Goal: Transaction & Acquisition: Purchase product/service

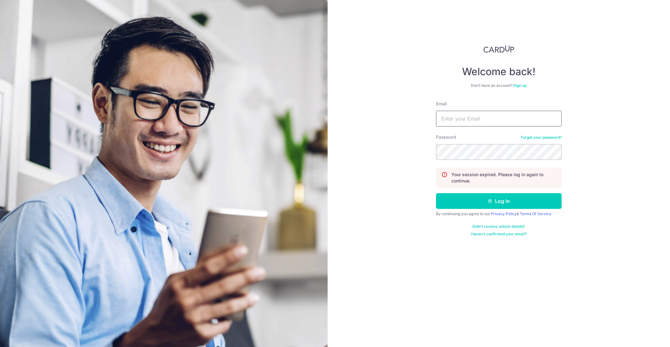
click at [451, 125] on input "Email" at bounding box center [499, 119] width 126 height 16
type input "[EMAIL_ADDRESS][DOMAIN_NAME]"
click at [459, 196] on button "Log in" at bounding box center [499, 201] width 126 height 16
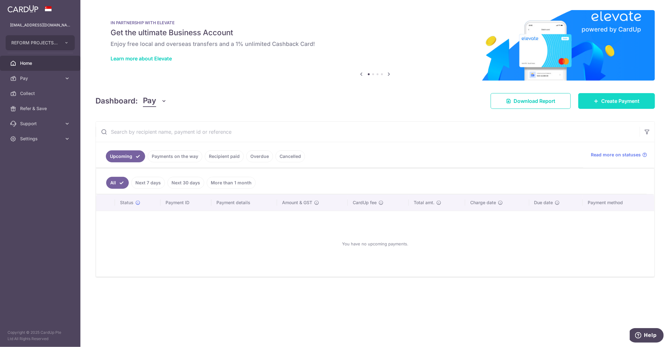
click at [592, 104] on link "Create Payment" at bounding box center [616, 101] width 77 height 16
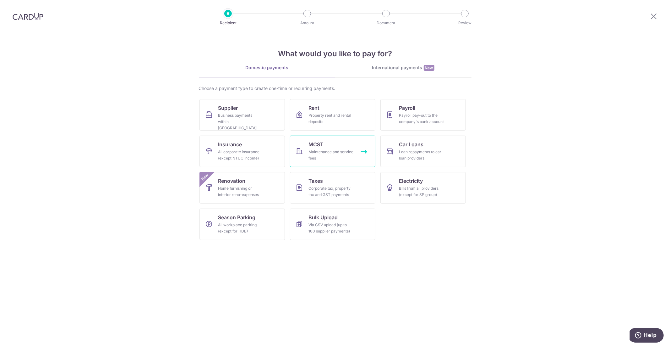
click at [328, 150] on div "Maintenance and service fees" at bounding box center [331, 155] width 45 height 13
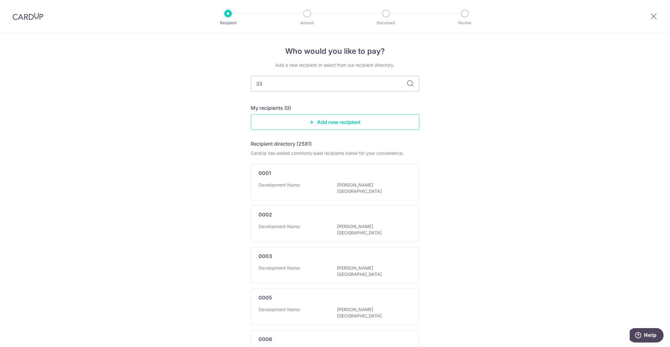
type input "3"
type input "2252"
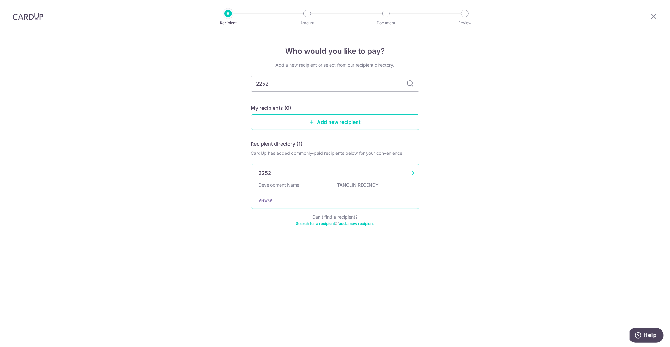
click at [361, 194] on div "2252 Development Name: TANGLIN REGENCY View" at bounding box center [335, 186] width 168 height 45
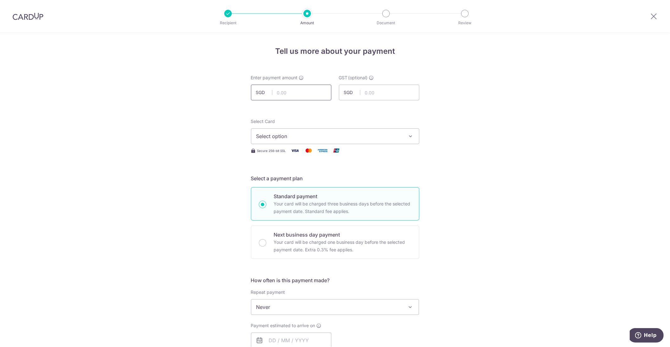
click at [319, 98] on input "text" at bounding box center [291, 93] width 80 height 16
click at [297, 95] on input "1255.68" at bounding box center [291, 93] width 80 height 16
type input "1,226.25"
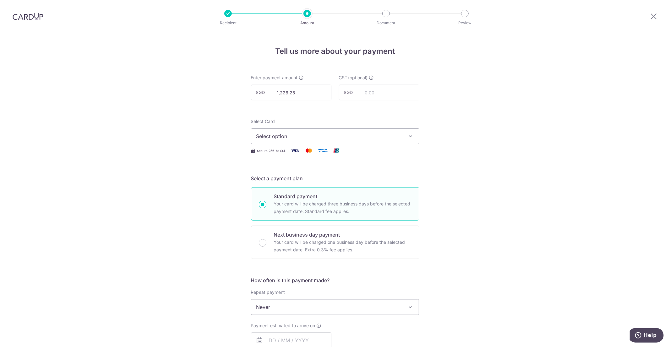
click at [354, 133] on span "Select option" at bounding box center [329, 136] width 146 height 8
click at [343, 180] on span "**** 8021" at bounding box center [335, 181] width 158 height 8
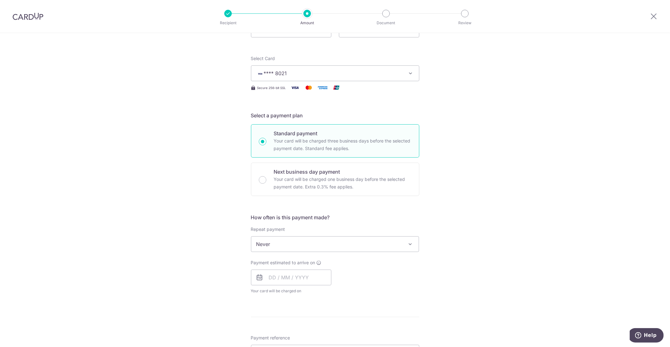
scroll to position [70, 0]
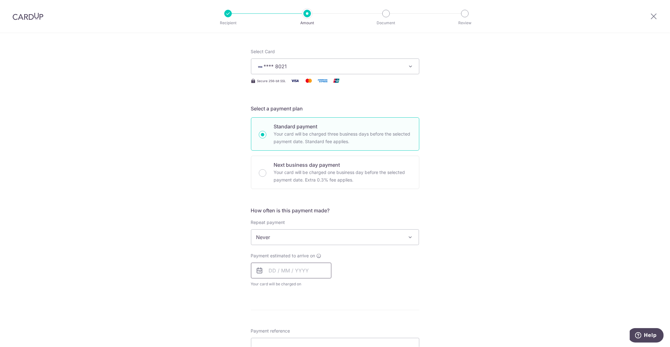
click at [300, 269] on input "text" at bounding box center [291, 270] width 80 height 16
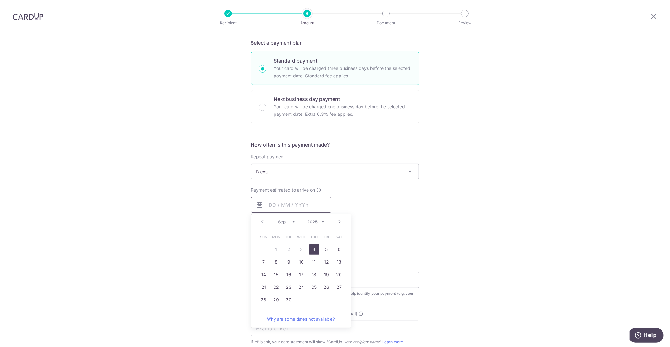
scroll to position [139, 0]
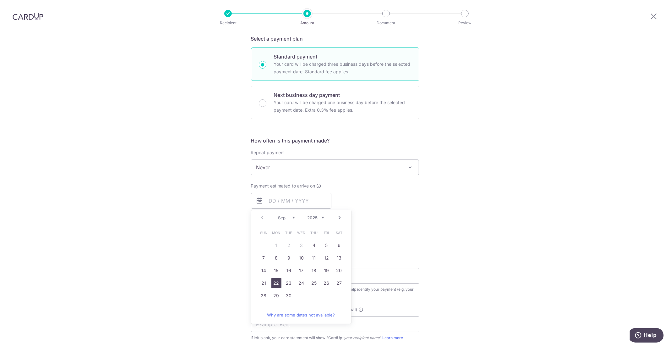
click at [274, 281] on link "22" at bounding box center [276, 283] width 10 height 10
type input "[DATE]"
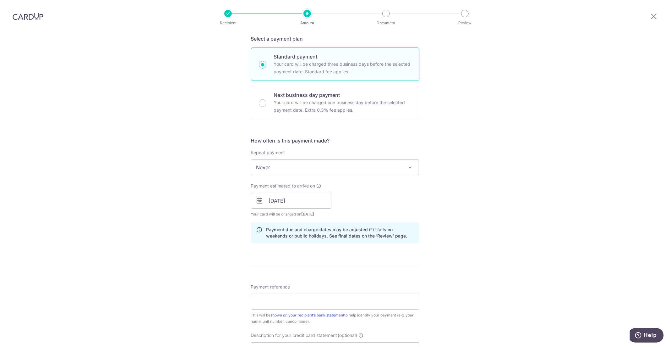
click at [418, 208] on div "Payment estimated to arrive on [DATE] Prev Next Sep Oct Nov [DATE] 2026 2027 20…" at bounding box center [335, 200] width 176 height 35
click at [331, 302] on input "Payment reference" at bounding box center [335, 301] width 168 height 16
type input "TLR3830908 [PERSON_NAME]"
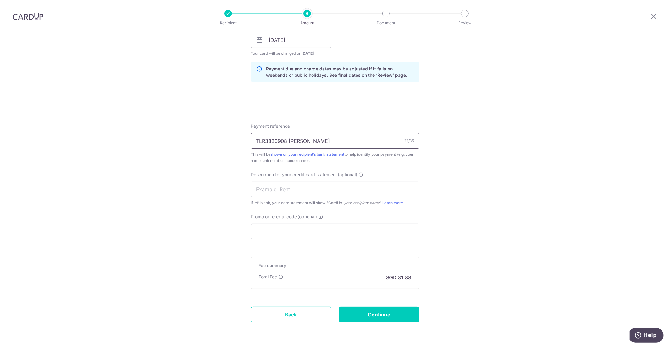
scroll to position [314, 0]
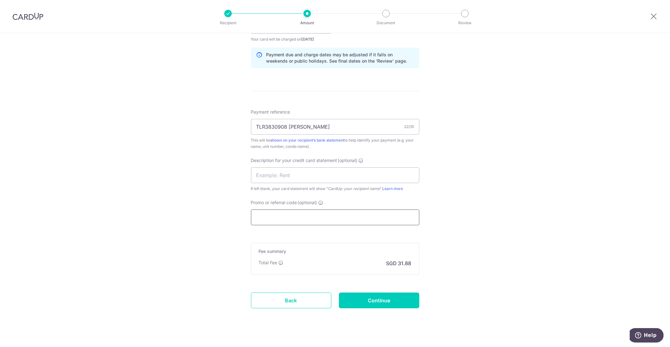
click at [315, 211] on input "Promo or referral code (optional)" at bounding box center [335, 217] width 168 height 16
paste input "BOFF185"
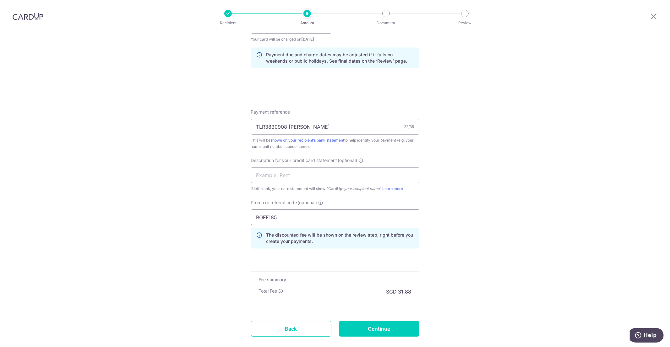
type input "BOFF185"
click at [428, 206] on div "Tell us more about your payment Enter payment amount SGD 1,226.25 1226.25 GST (…" at bounding box center [335, 51] width 670 height 665
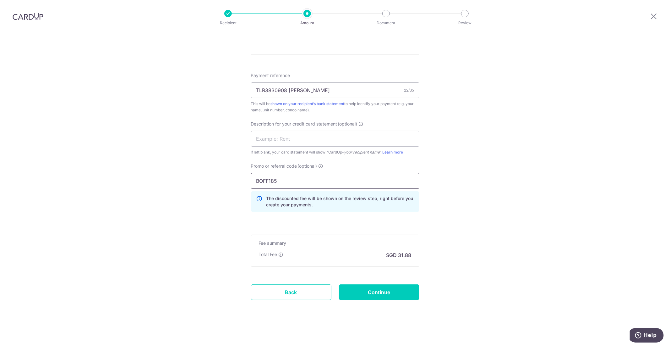
scroll to position [351, 0]
click at [348, 141] on input "text" at bounding box center [335, 138] width 168 height 16
type input "TLR3830908"
click at [500, 167] on div "Tell us more about your payment Enter payment amount SGD 1,226.25 1226.25 GST (…" at bounding box center [335, 14] width 670 height 665
click at [400, 288] on input "Continue" at bounding box center [379, 292] width 80 height 16
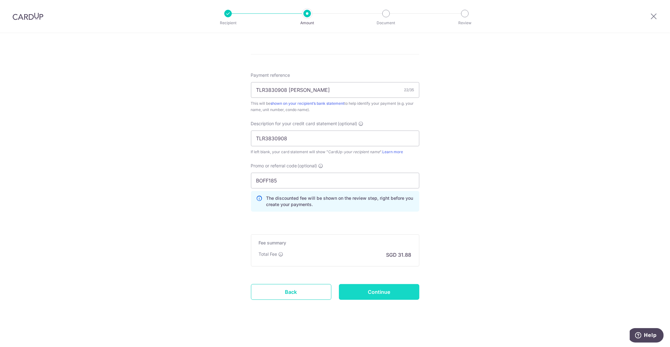
type input "Create Schedule"
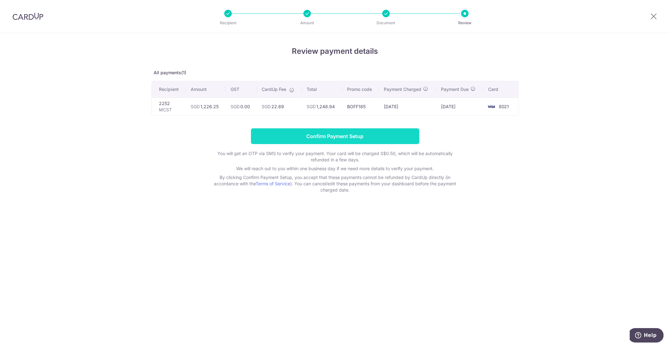
click at [356, 137] on input "Confirm Payment Setup" at bounding box center [335, 136] width 168 height 16
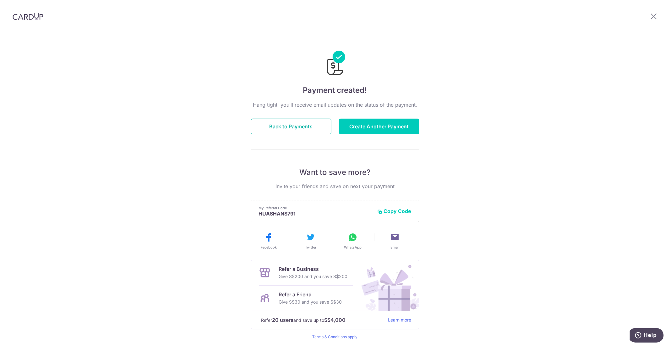
click at [308, 122] on button "Back to Payments" at bounding box center [291, 126] width 80 height 16
